Goal: Task Accomplishment & Management: Use online tool/utility

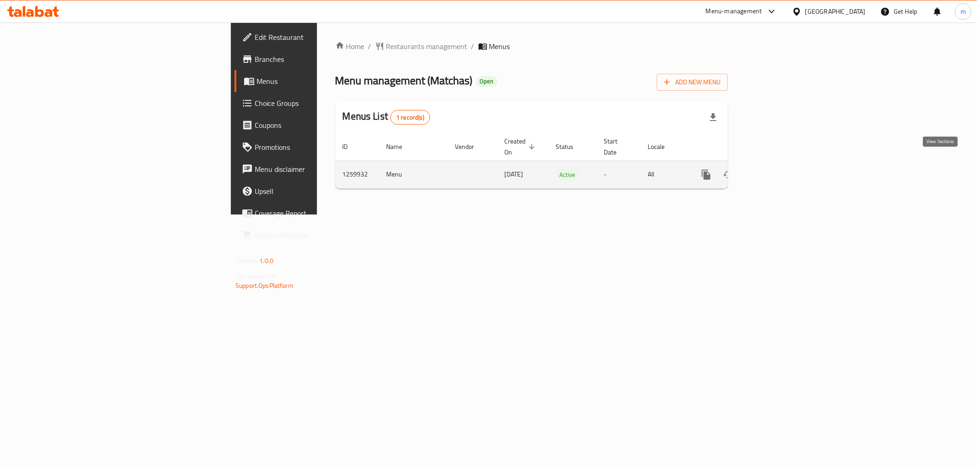
click at [784, 165] on link "enhanced table" at bounding box center [773, 175] width 22 height 22
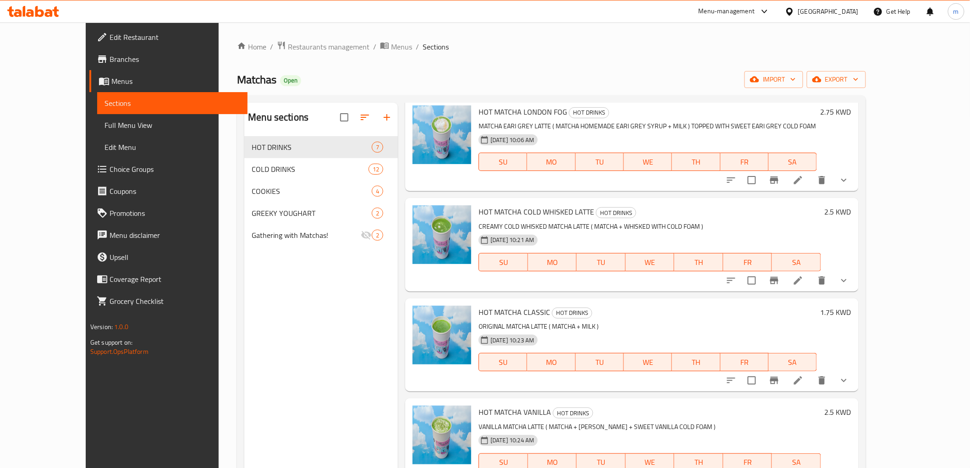
scroll to position [51, 0]
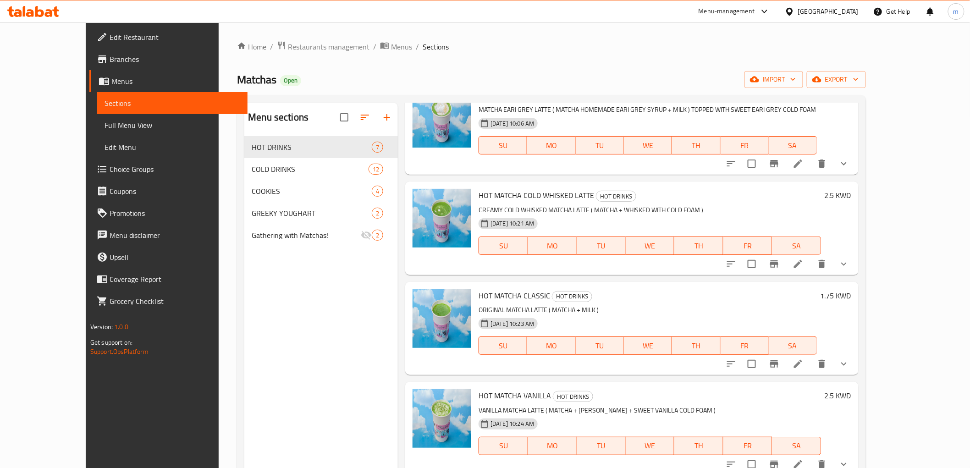
click at [110, 57] on span "Branches" at bounding box center [175, 59] width 131 height 11
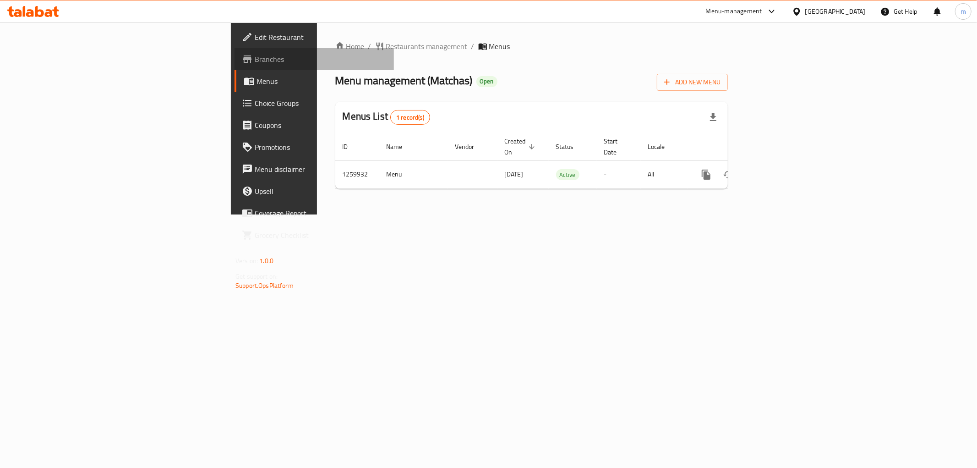
click at [255, 56] on span "Branches" at bounding box center [321, 59] width 132 height 11
click at [721, 87] on span "Add New Menu" at bounding box center [692, 82] width 56 height 11
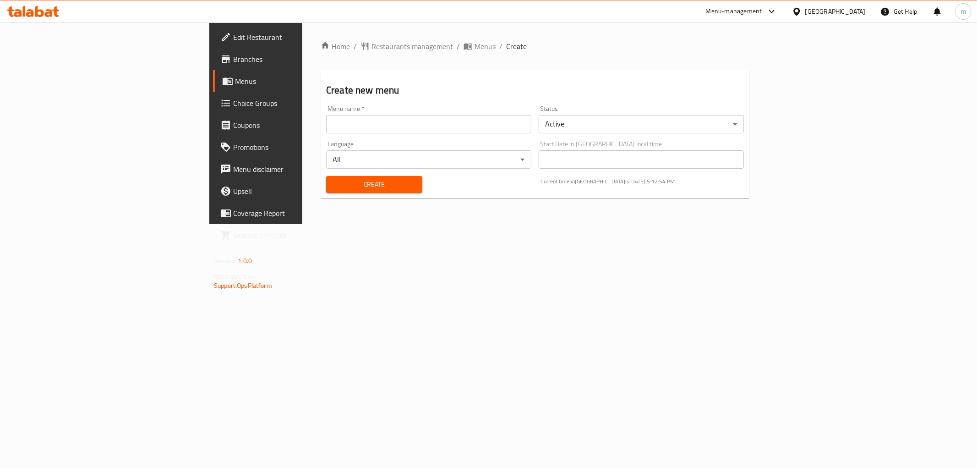
click at [433, 134] on div "Menu name   * Menu name *" at bounding box center [429, 119] width 213 height 35
click at [438, 127] on input "text" at bounding box center [428, 124] width 205 height 18
click at [326, 119] on input "2025/7/10" at bounding box center [428, 124] width 205 height 18
type input "2025/10/7"
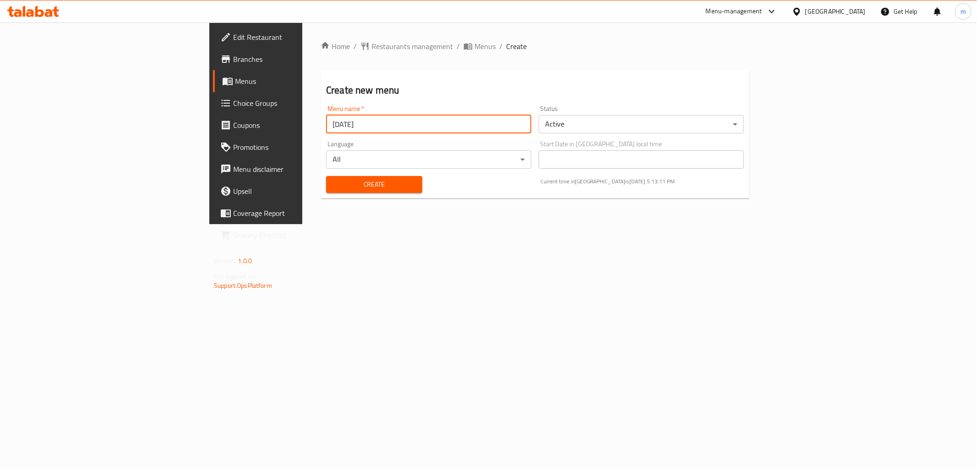
click at [334, 187] on span "Create" at bounding box center [375, 184] width 82 height 11
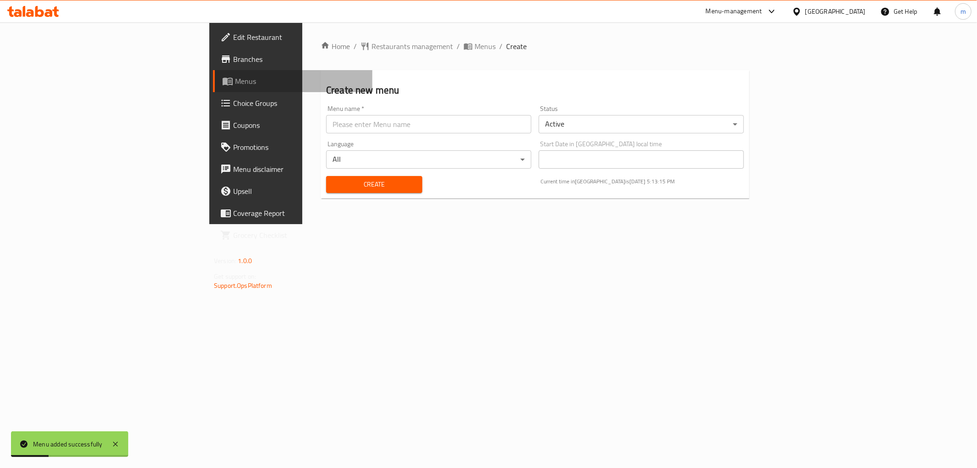
click at [235, 80] on span "Menus" at bounding box center [300, 81] width 130 height 11
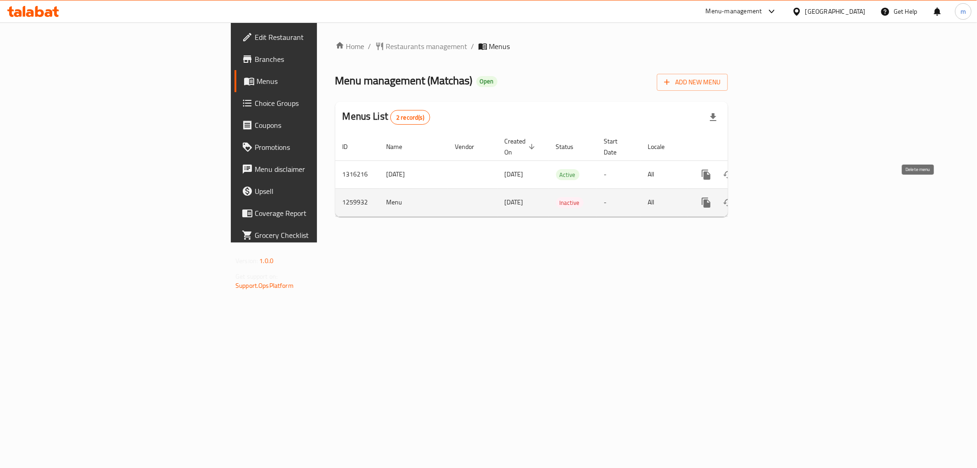
click at [756, 197] on icon "enhanced table" at bounding box center [750, 202] width 11 height 11
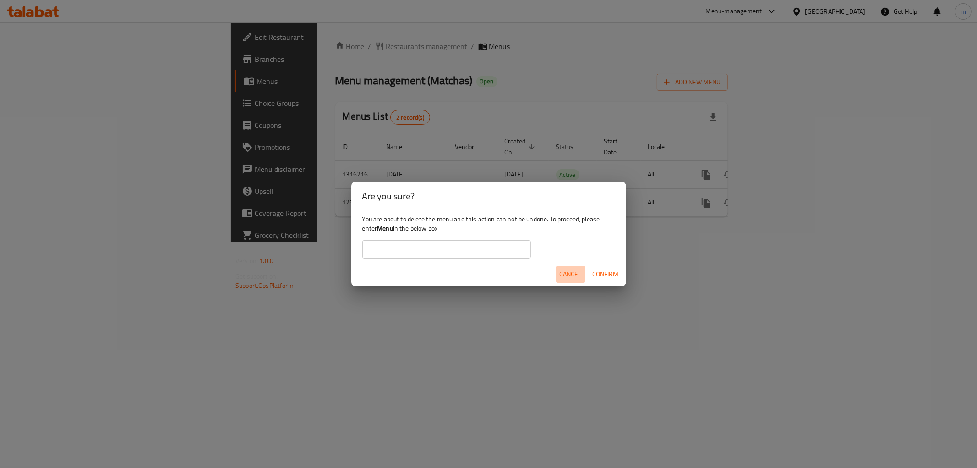
click at [574, 276] on span "Cancel" at bounding box center [571, 274] width 22 height 11
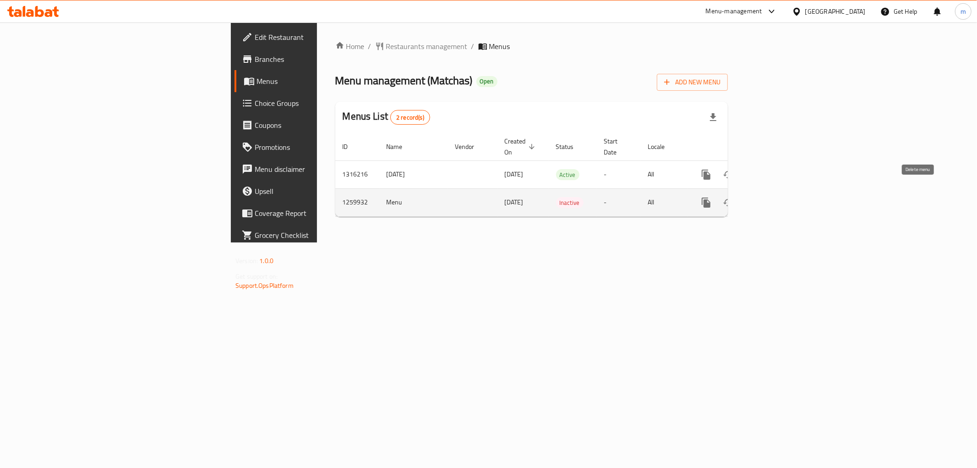
click at [754, 198] on icon "enhanced table" at bounding box center [750, 202] width 6 height 8
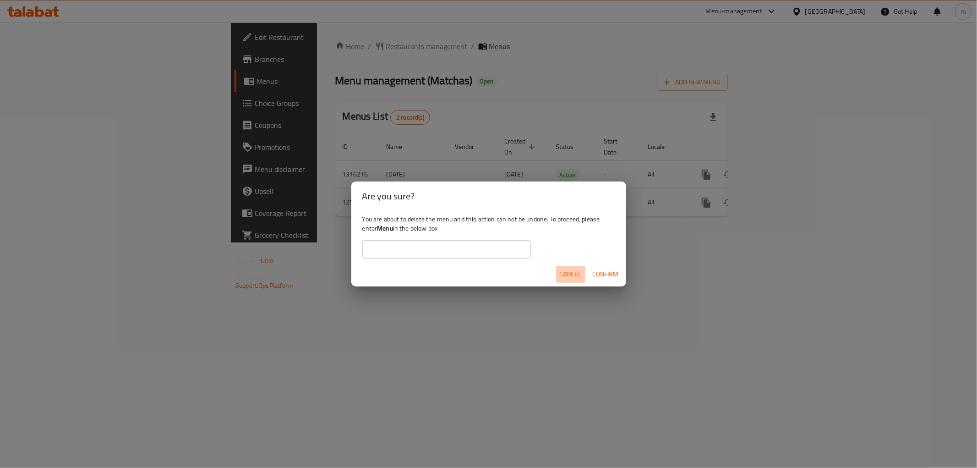
click at [576, 271] on span "Cancel" at bounding box center [571, 274] width 22 height 11
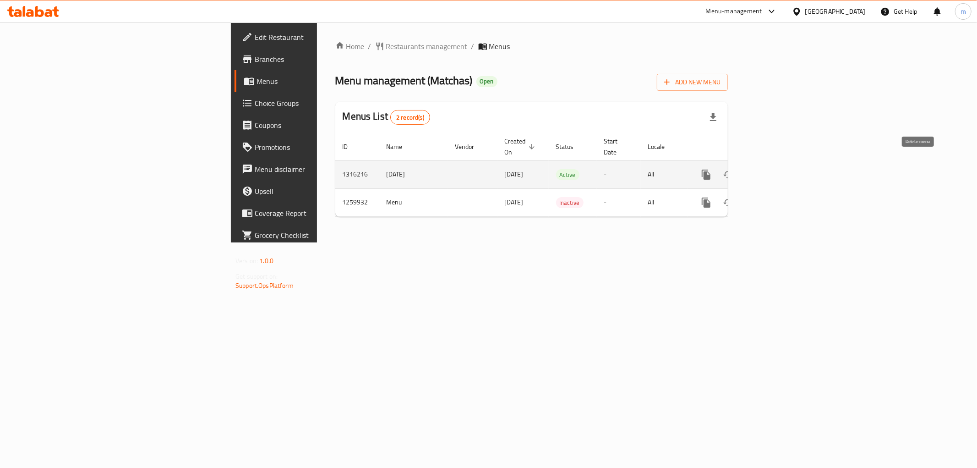
click at [754, 170] on icon "enhanced table" at bounding box center [750, 174] width 6 height 8
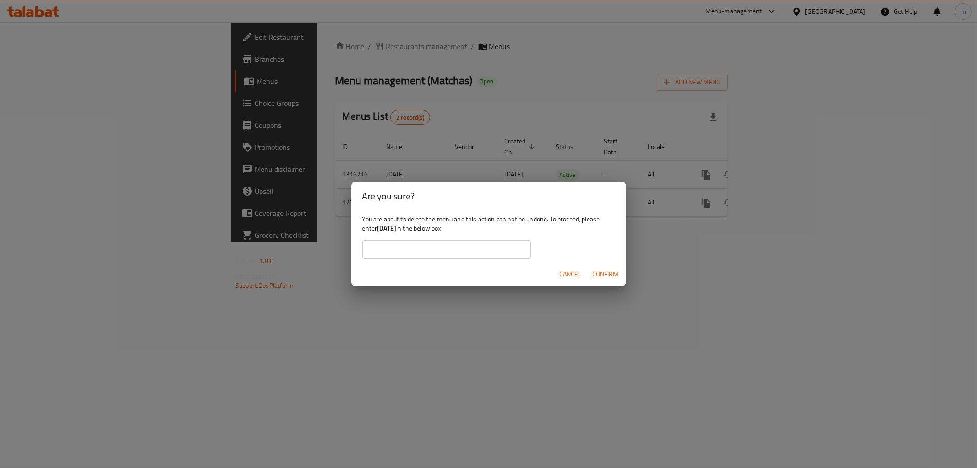
drag, startPoint x: 378, startPoint y: 228, endPoint x: 409, endPoint y: 227, distance: 30.7
click at [396, 227] on b "2025/10/7" at bounding box center [386, 228] width 19 height 12
copy b "2025/10/7"
click at [432, 245] on input "text" at bounding box center [446, 249] width 169 height 18
paste input "2025/10/7"
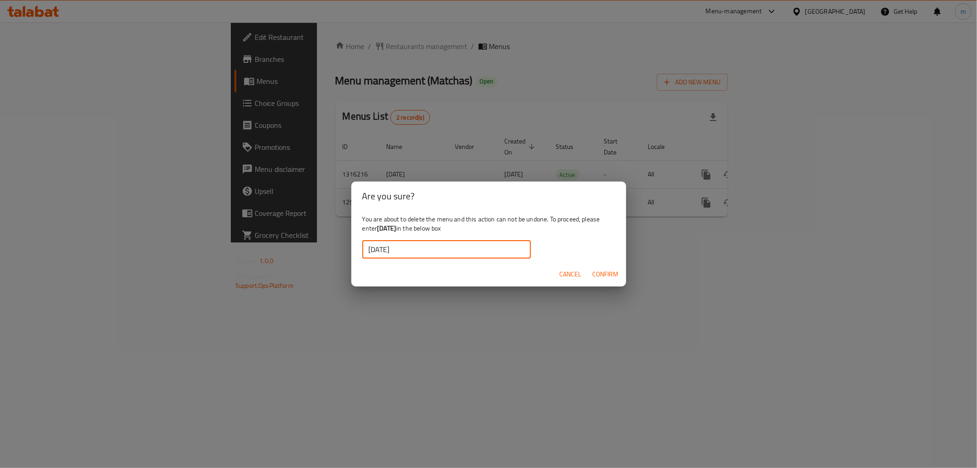
type input "2025/10/7"
click at [607, 270] on span "Confirm" at bounding box center [606, 274] width 26 height 11
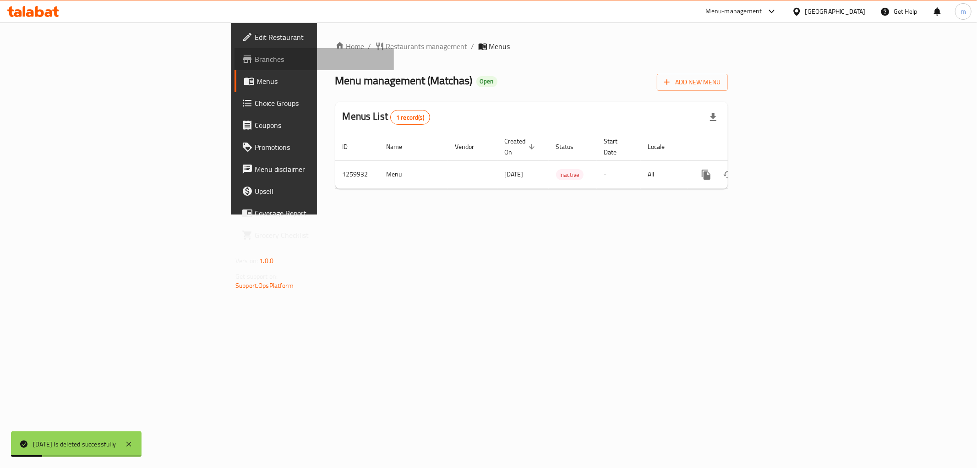
click at [255, 59] on span "Branches" at bounding box center [321, 59] width 132 height 11
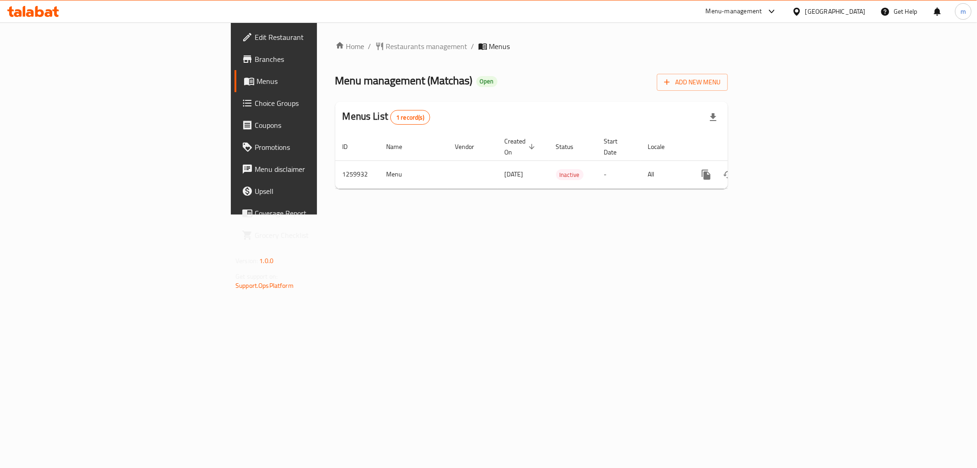
click at [257, 85] on span "Menus" at bounding box center [322, 81] width 130 height 11
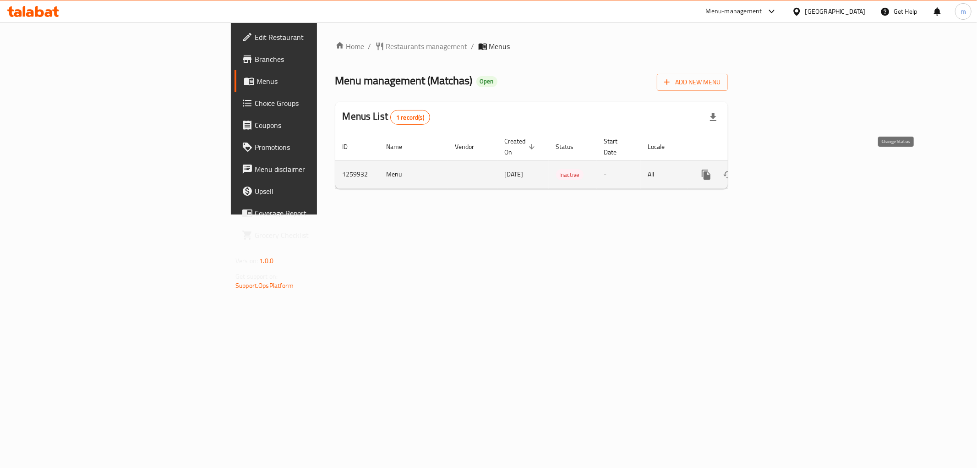
click at [734, 169] on icon "enhanced table" at bounding box center [728, 174] width 11 height 11
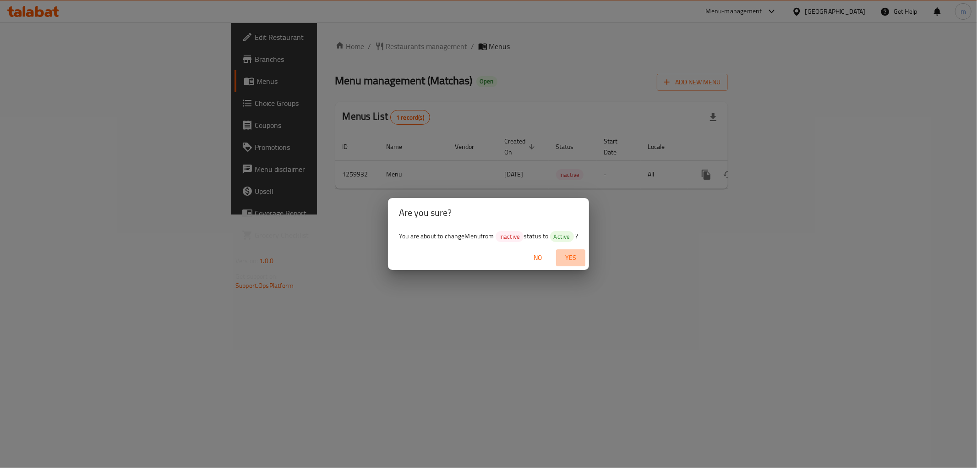
click at [576, 250] on button "Yes" at bounding box center [570, 257] width 29 height 17
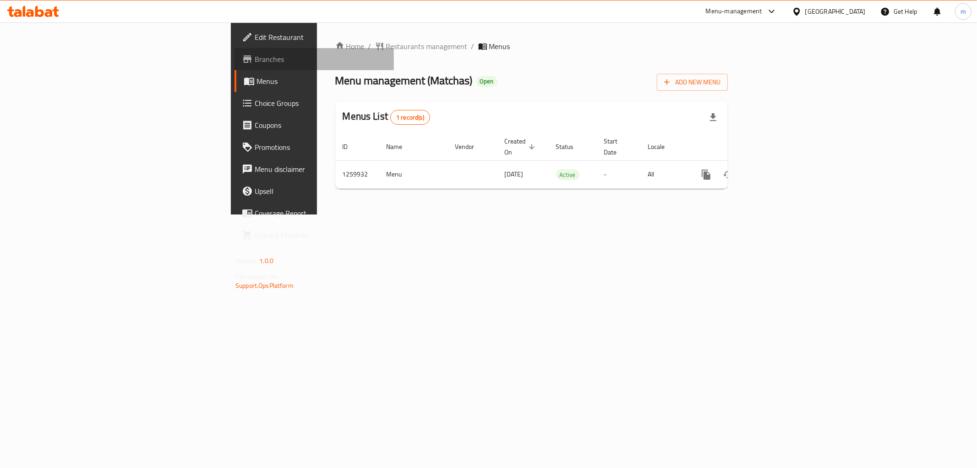
click at [255, 58] on span "Branches" at bounding box center [321, 59] width 132 height 11
click at [255, 38] on span "Edit Restaurant" at bounding box center [321, 37] width 132 height 11
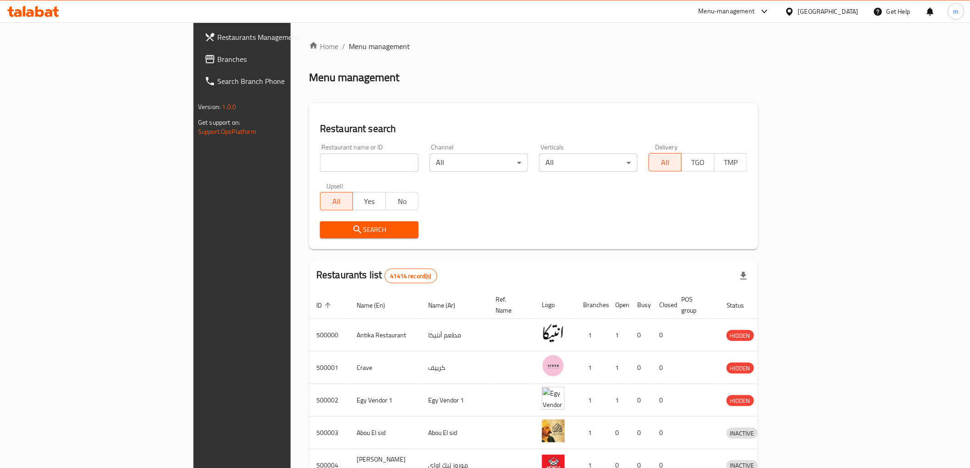
click at [217, 57] on span "Branches" at bounding box center [282, 59] width 131 height 11
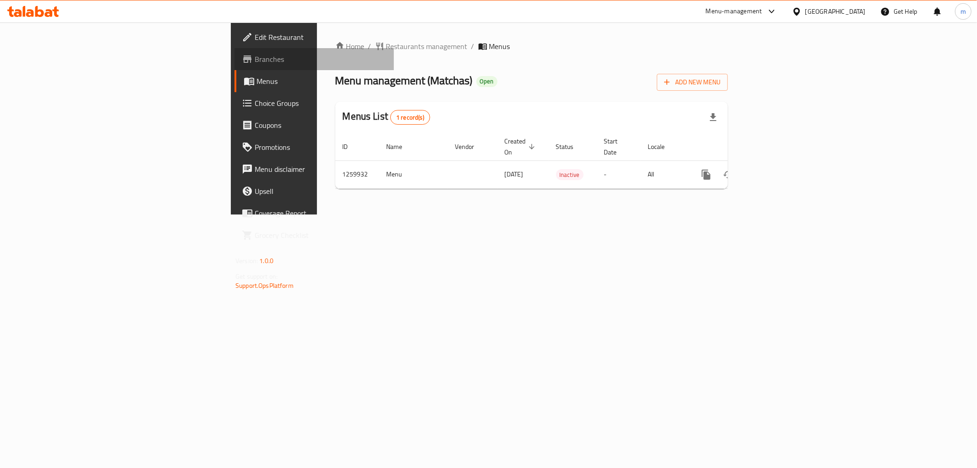
click at [255, 55] on span "Branches" at bounding box center [321, 59] width 132 height 11
click at [255, 60] on span "Branches" at bounding box center [321, 59] width 132 height 11
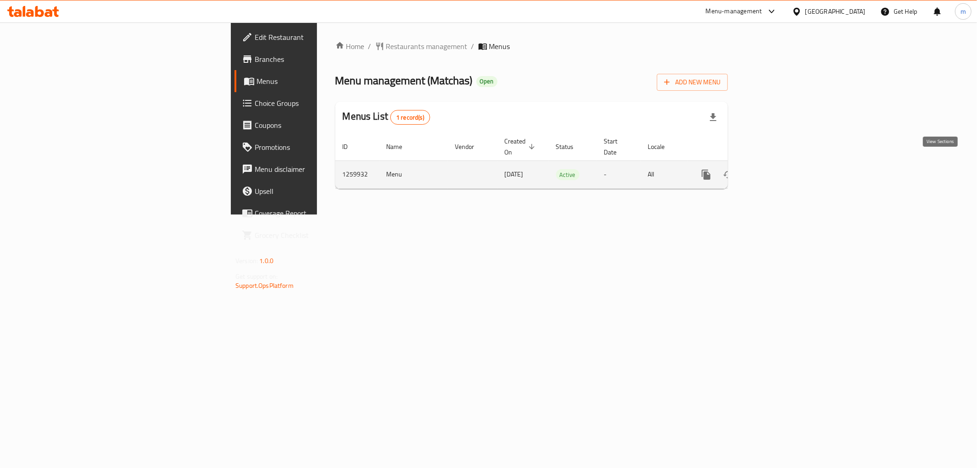
click at [777, 170] on icon "enhanced table" at bounding box center [772, 174] width 8 height 8
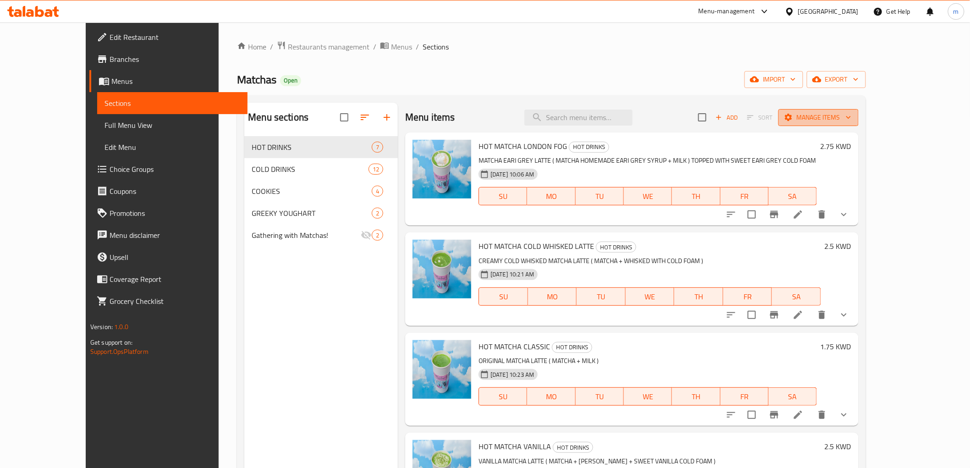
click at [851, 116] on span "Manage items" at bounding box center [818, 117] width 66 height 11
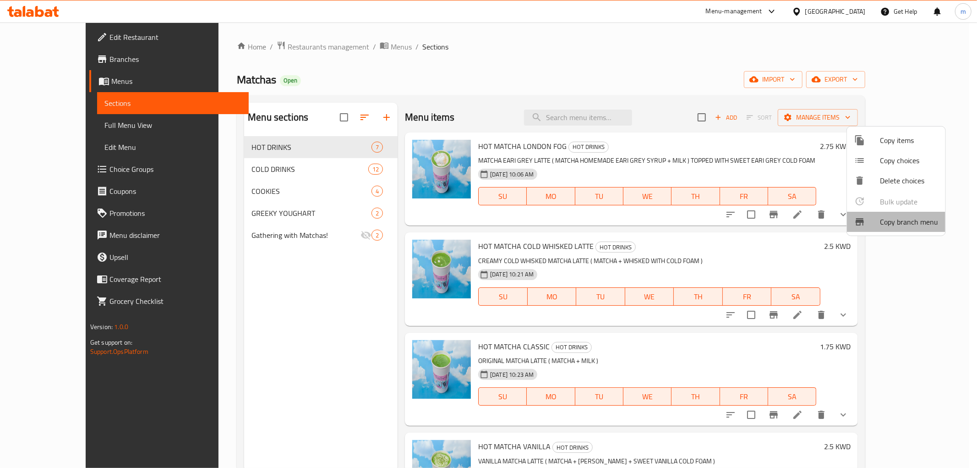
click at [914, 224] on span "Copy branch menu" at bounding box center [909, 221] width 58 height 11
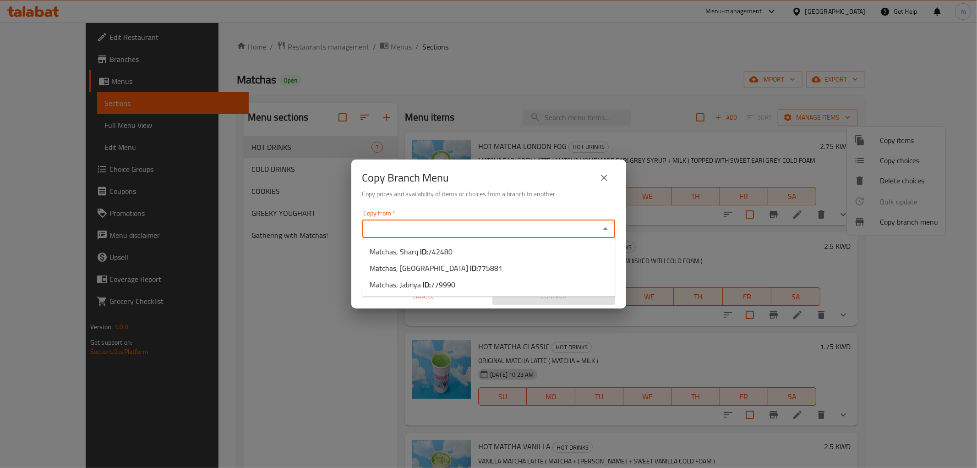
click at [583, 230] on input "Copy from   *" at bounding box center [481, 228] width 232 height 13
click at [533, 269] on li "Matchas, Salmiya ID: 775881" at bounding box center [488, 268] width 253 height 16
type input "Matchas, Salmiya"
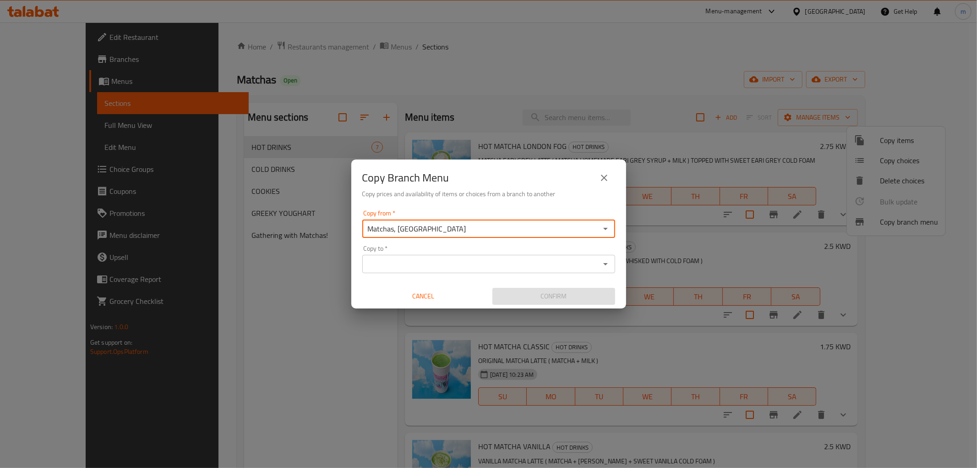
click at [606, 266] on icon "Open" at bounding box center [605, 263] width 11 height 11
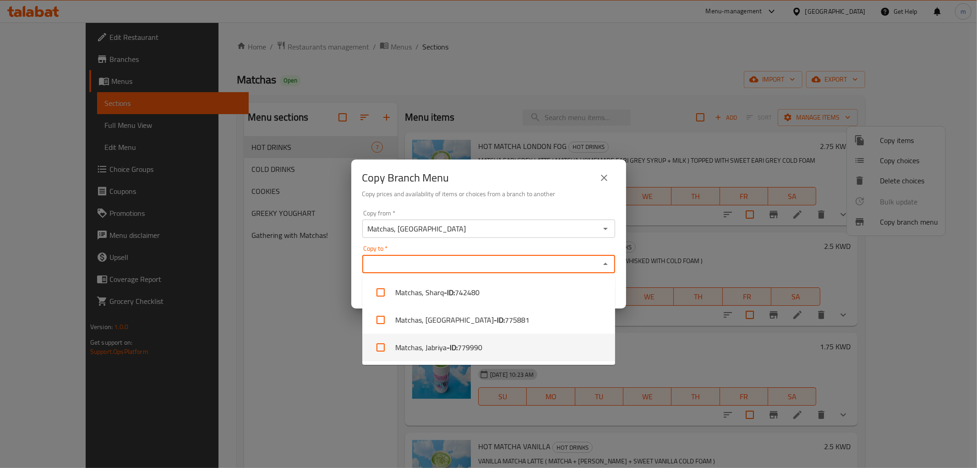
click at [492, 350] on li "Matchas, Jabriya - ID: 779990" at bounding box center [488, 347] width 253 height 27
checkbox input "true"
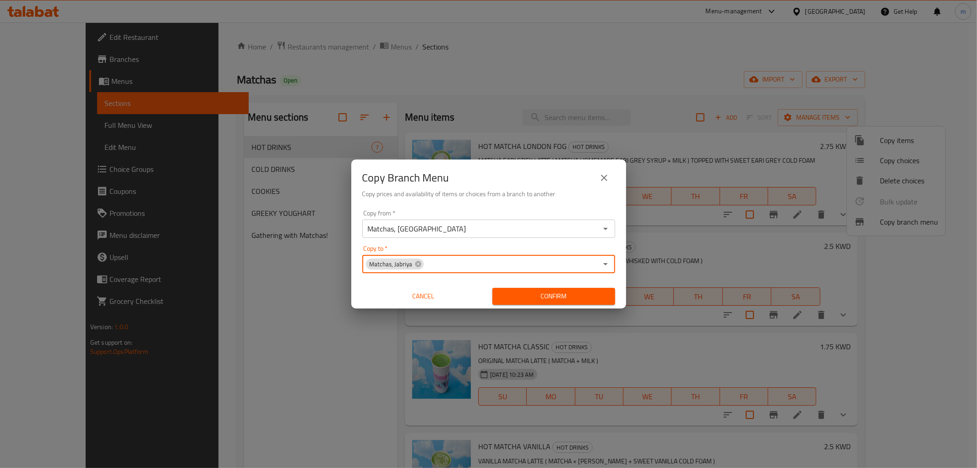
click at [583, 296] on span "Confirm" at bounding box center [554, 296] width 108 height 11
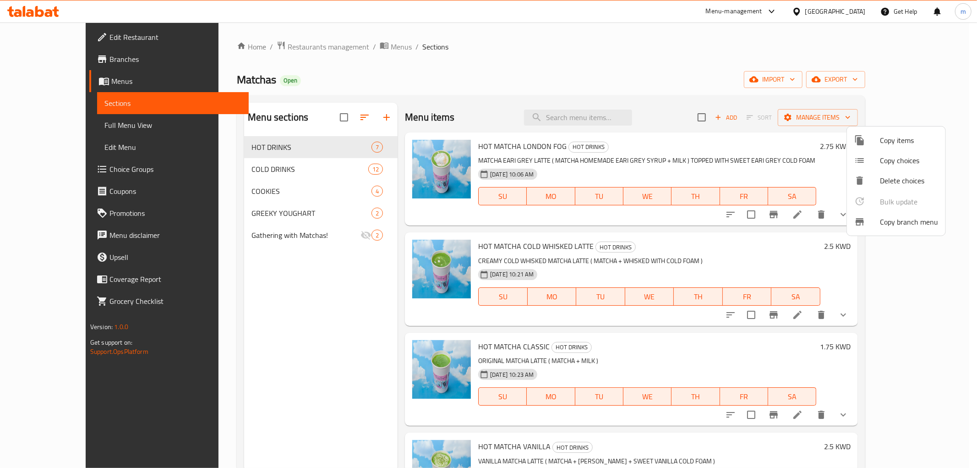
click at [67, 65] on div at bounding box center [488, 234] width 977 height 468
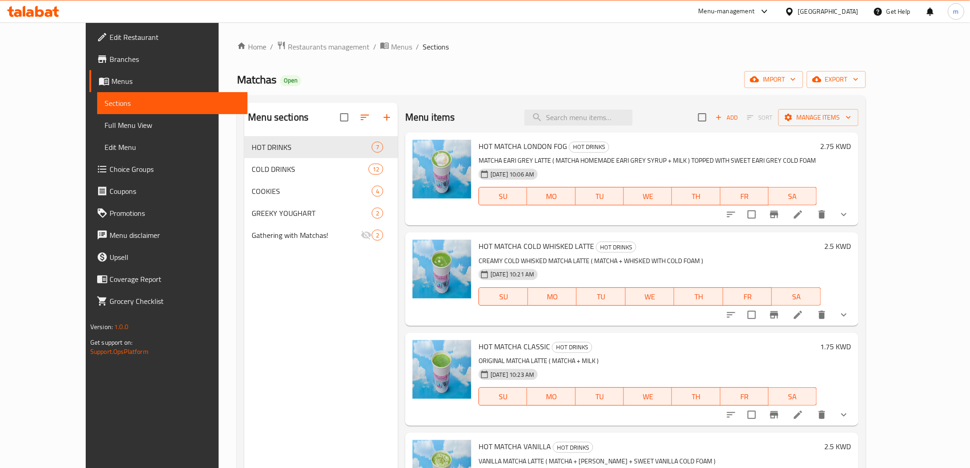
click at [110, 61] on span "Branches" at bounding box center [175, 59] width 131 height 11
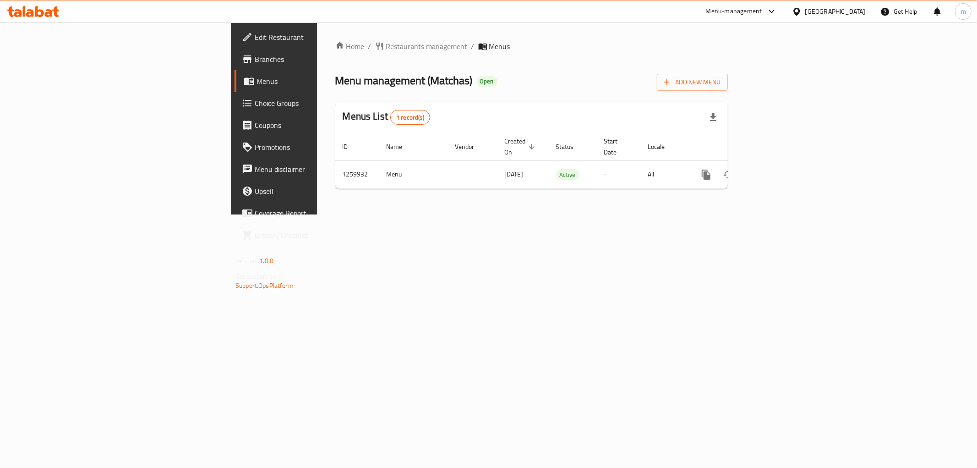
click at [255, 60] on span "Branches" at bounding box center [321, 59] width 132 height 11
